Goal: Check status: Check status

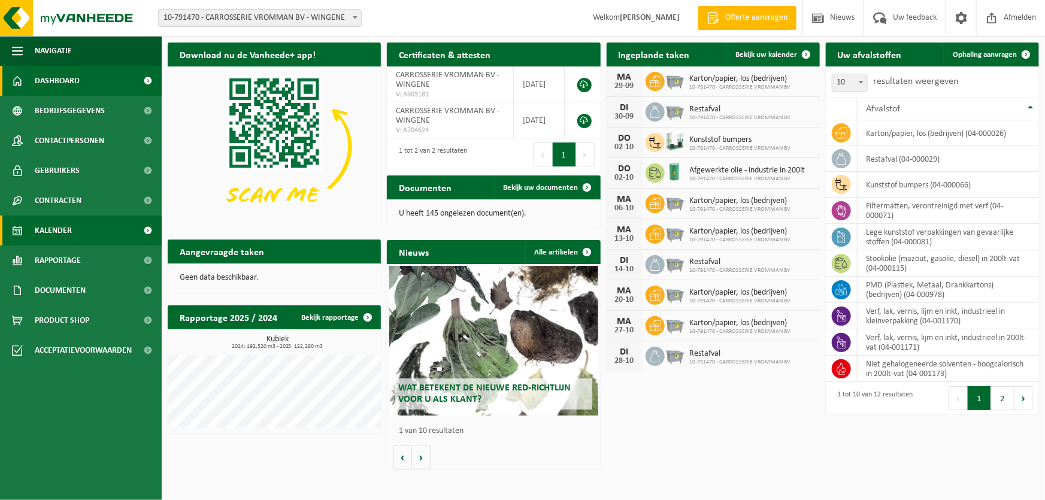
click at [107, 228] on link "Kalender" at bounding box center [81, 231] width 162 height 30
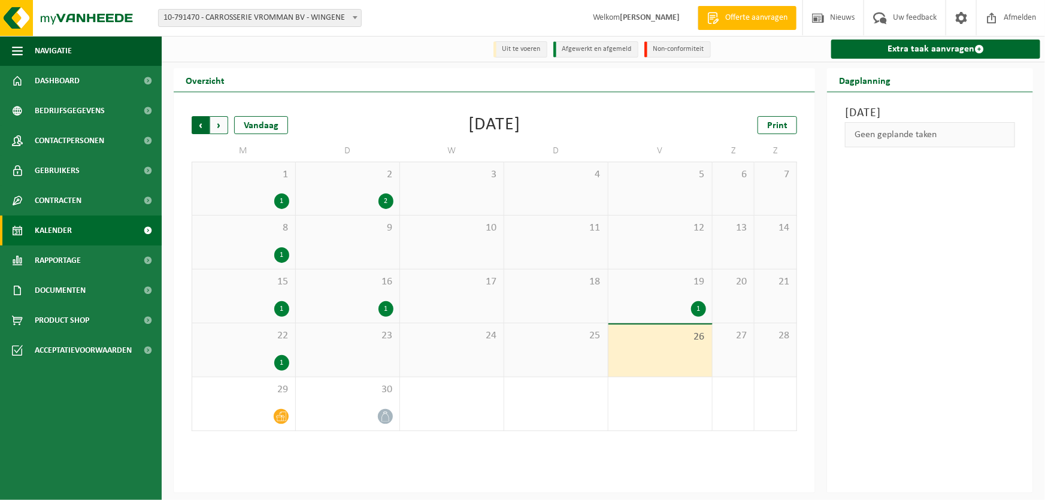
click at [226, 128] on span "Volgende" at bounding box center [219, 125] width 18 height 18
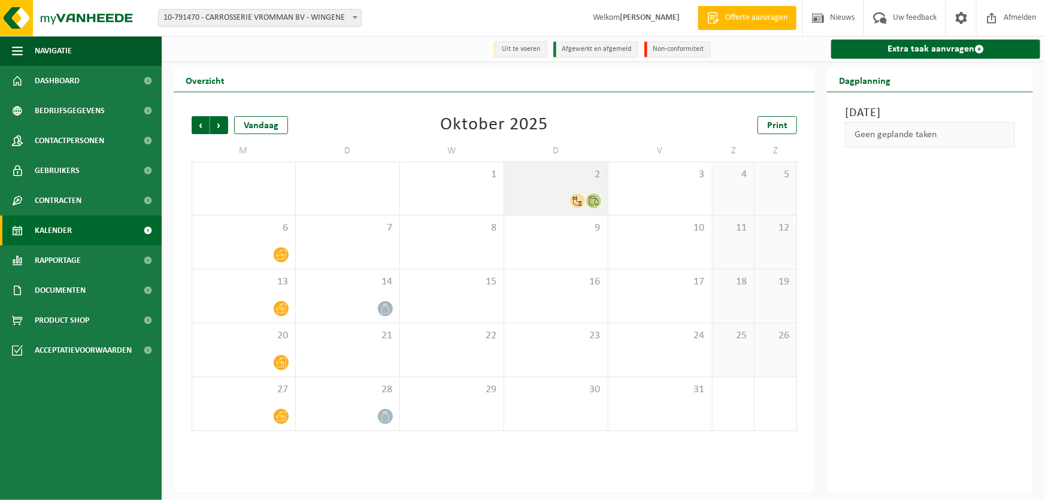
click at [586, 190] on div "2" at bounding box center [556, 188] width 104 height 53
